Goal: Browse casually

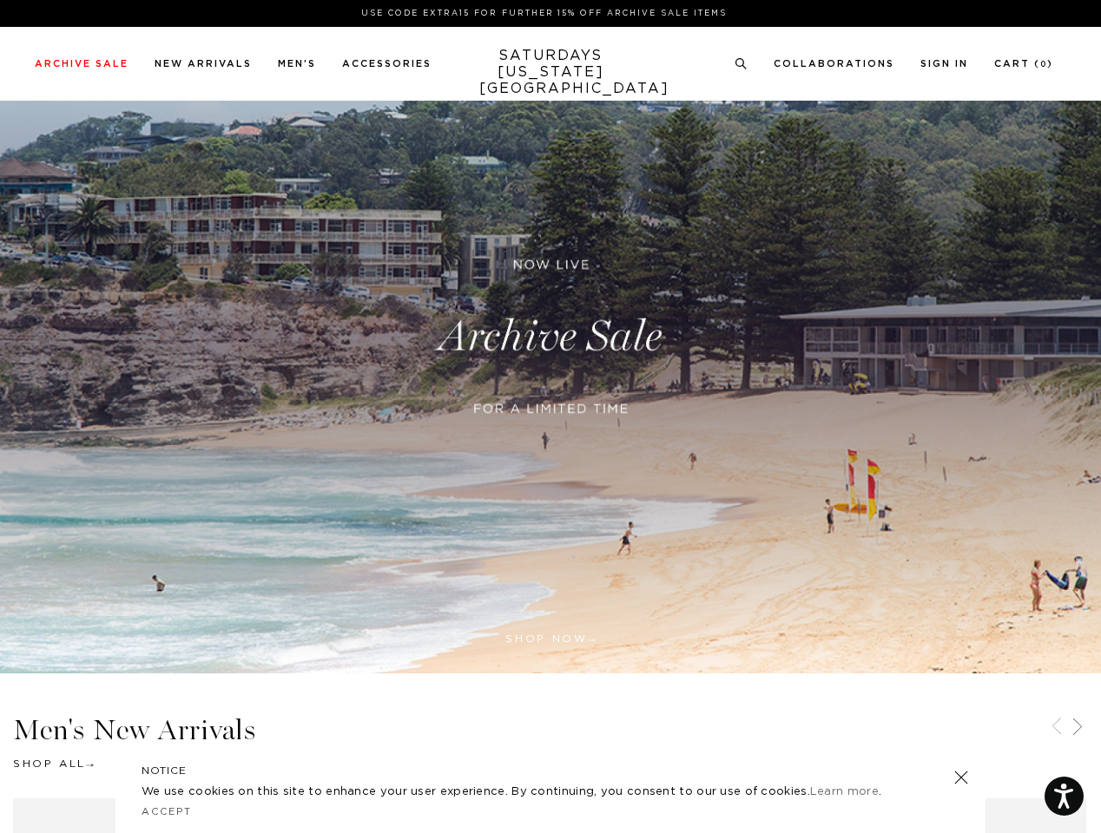
click at [550, 417] on div at bounding box center [550, 431] width 421 height 36
click at [738, 382] on link at bounding box center [738, 382] width 16 height 16
click at [741, 64] on icon at bounding box center [740, 63] width 13 height 11
click at [1056, 728] on icon at bounding box center [1056, 726] width 21 height 21
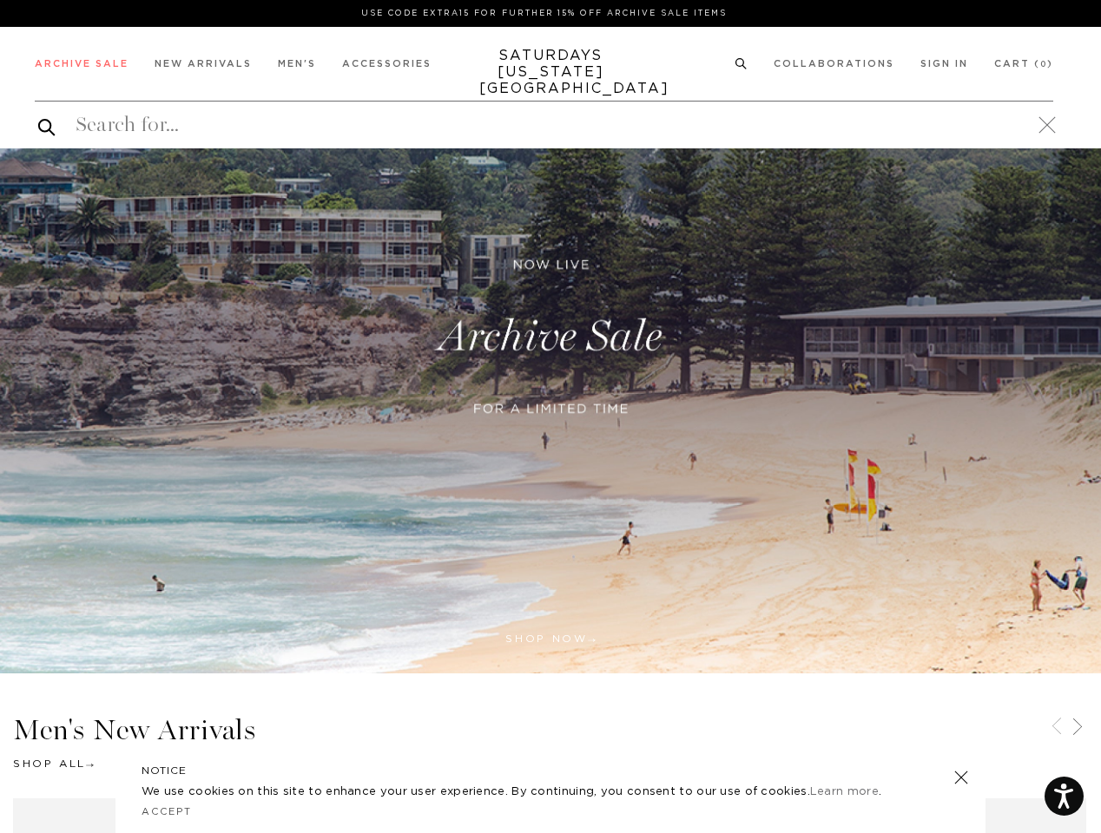
click at [1077, 728] on icon at bounding box center [1077, 726] width 21 height 21
click at [961, 778] on link at bounding box center [961, 778] width 24 height 24
